Goal: Task Accomplishment & Management: Complete application form

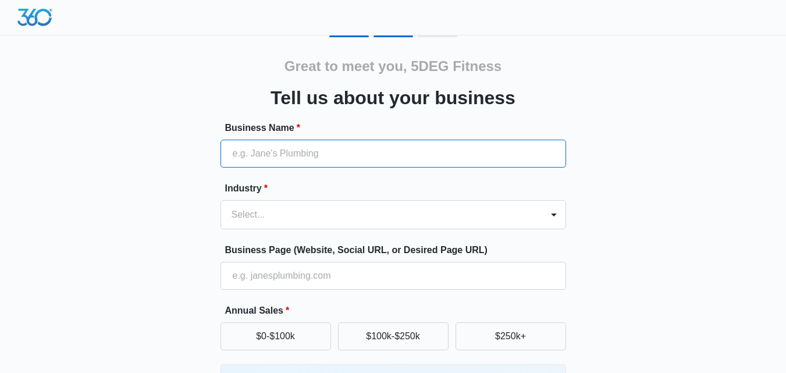
click at [353, 148] on input "Business Name *" at bounding box center [394, 154] width 346 height 28
click at [356, 164] on input "Business Name *" at bounding box center [394, 154] width 346 height 28
click at [357, 152] on input "Business Name *" at bounding box center [394, 154] width 346 height 28
paste input "5DEG Fitness Gym"
type input "5DEG Fitness Gym"
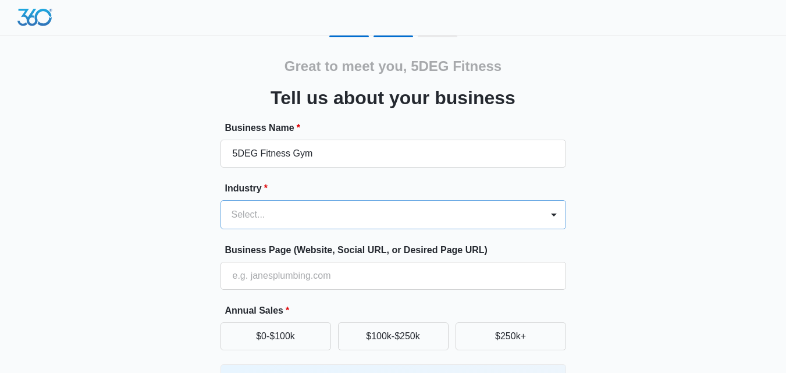
click at [330, 205] on div "Select..." at bounding box center [381, 215] width 321 height 28
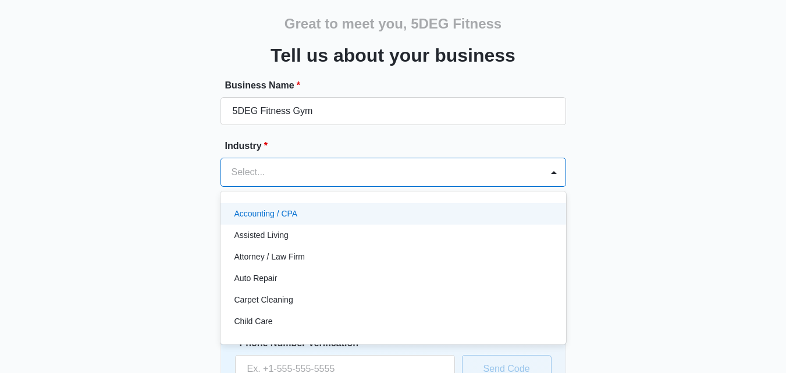
scroll to position [44, 0]
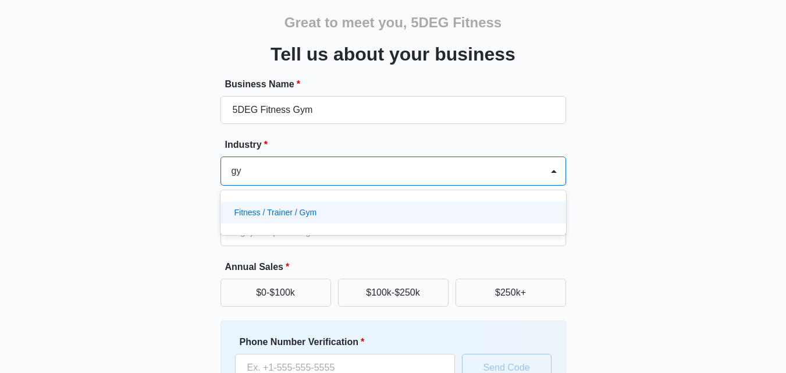
type input "gym"
click at [295, 212] on p "Fitness / Trainer / Gym" at bounding box center [276, 213] width 83 height 12
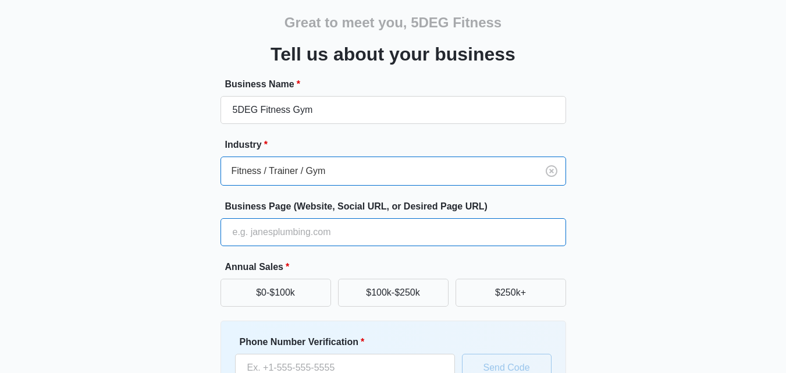
click at [308, 228] on input "Business Page (Website, Social URL, or Desired Page URL)" at bounding box center [394, 232] width 346 height 28
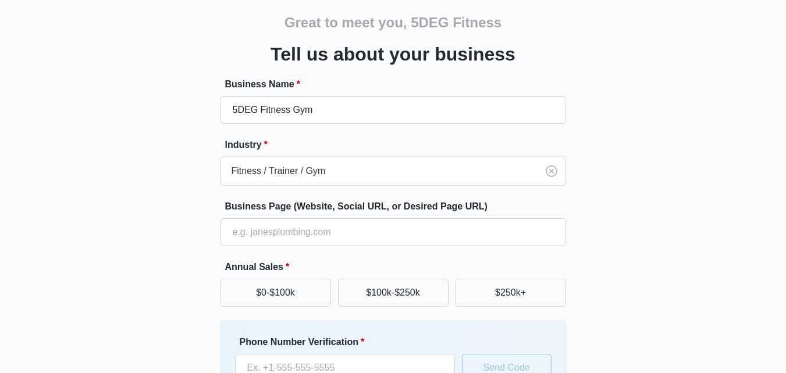
click at [315, 218] on div "Business Page (Website, Social URL, or Desired Page URL)" at bounding box center [394, 223] width 346 height 47
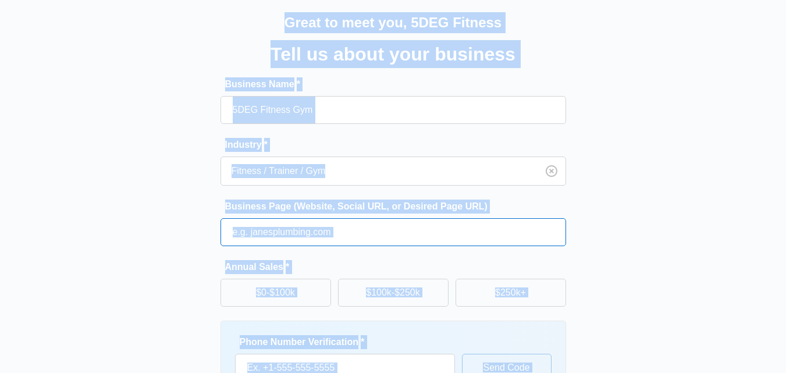
click at [313, 222] on input "Business Page (Website, Social URL, or Desired Page URL)" at bounding box center [394, 232] width 346 height 28
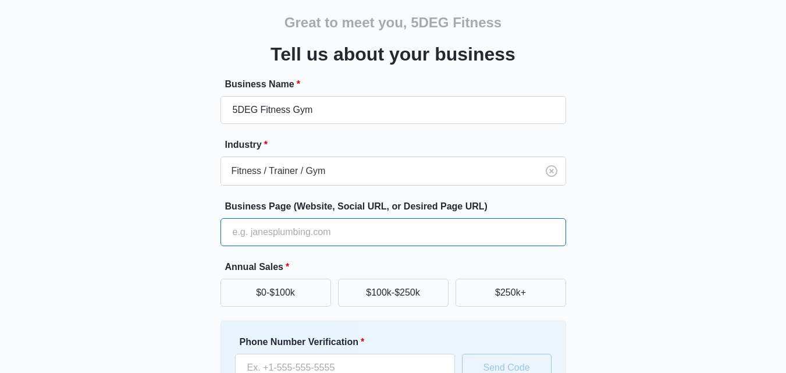
click at [313, 230] on input "Business Page (Website, Social URL, or Desired Page URL)" at bounding box center [394, 232] width 346 height 28
paste input "5DEG Fitness Gym"
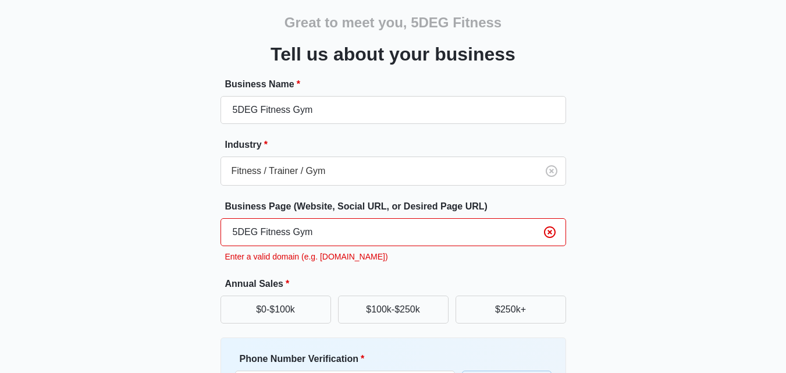
paste input "[URL][DOMAIN_NAME]"
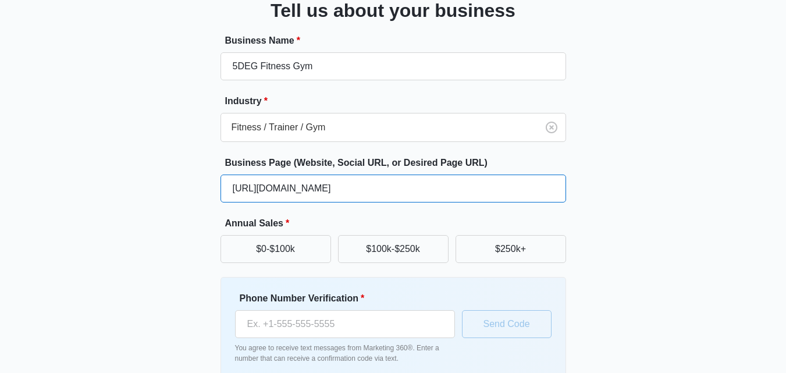
scroll to position [148, 0]
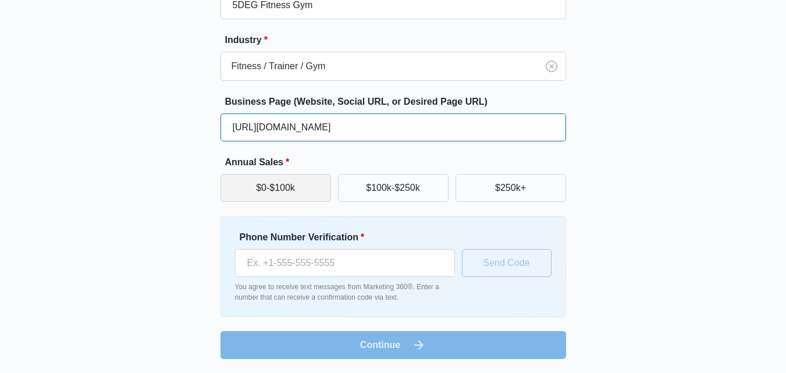
type input "[URL][DOMAIN_NAME]"
click at [300, 191] on button "$0-$100k" at bounding box center [276, 188] width 111 height 28
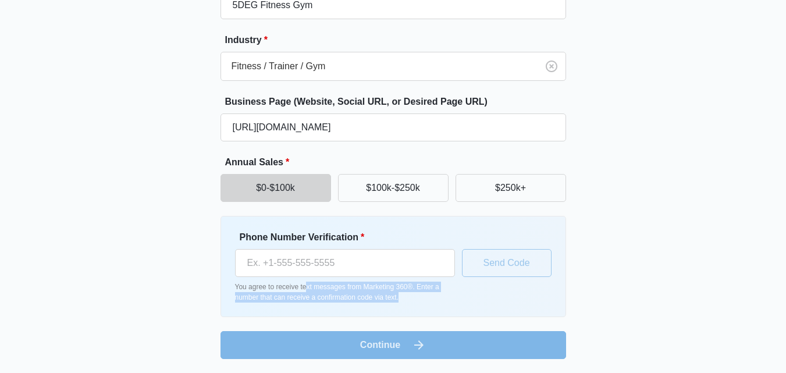
drag, startPoint x: 305, startPoint y: 287, endPoint x: 400, endPoint y: 301, distance: 95.9
click at [400, 301] on p "You agree to receive text messages from Marketing 360®. Enter a number that can…" at bounding box center [345, 292] width 220 height 21
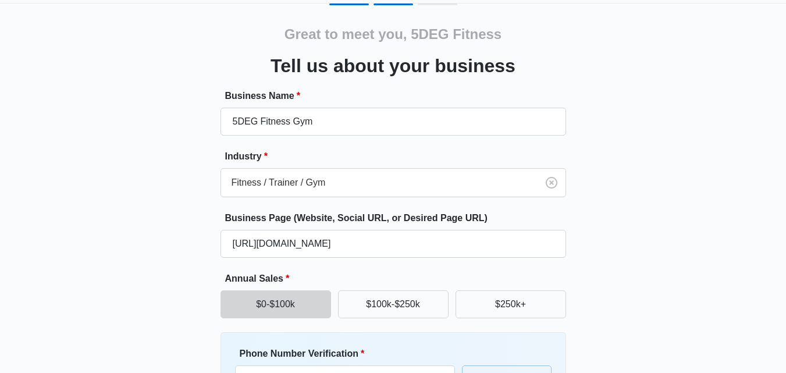
scroll to position [0, 0]
